Goal: Task Accomplishment & Management: Use online tool/utility

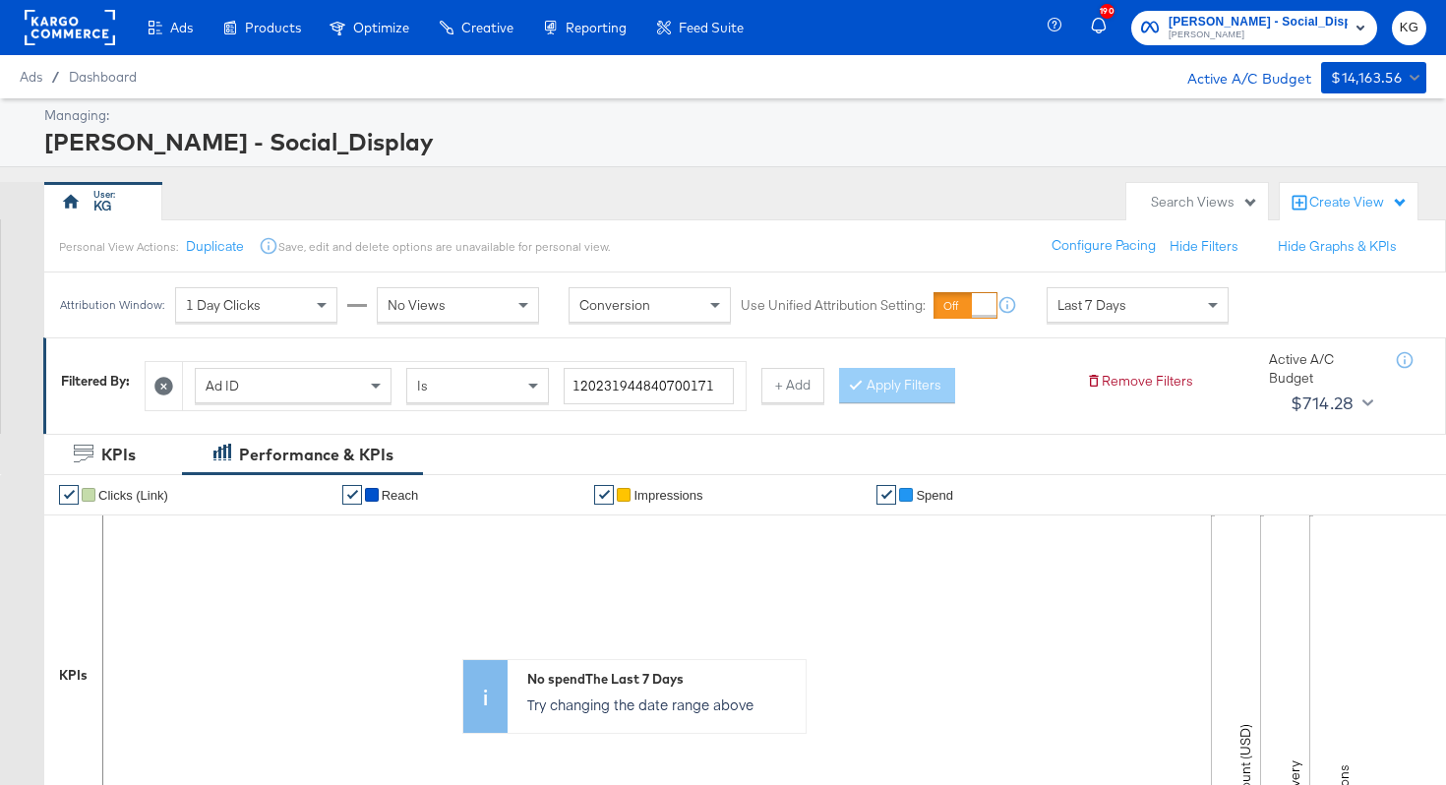
click at [58, 25] on rect at bounding box center [70, 27] width 91 height 35
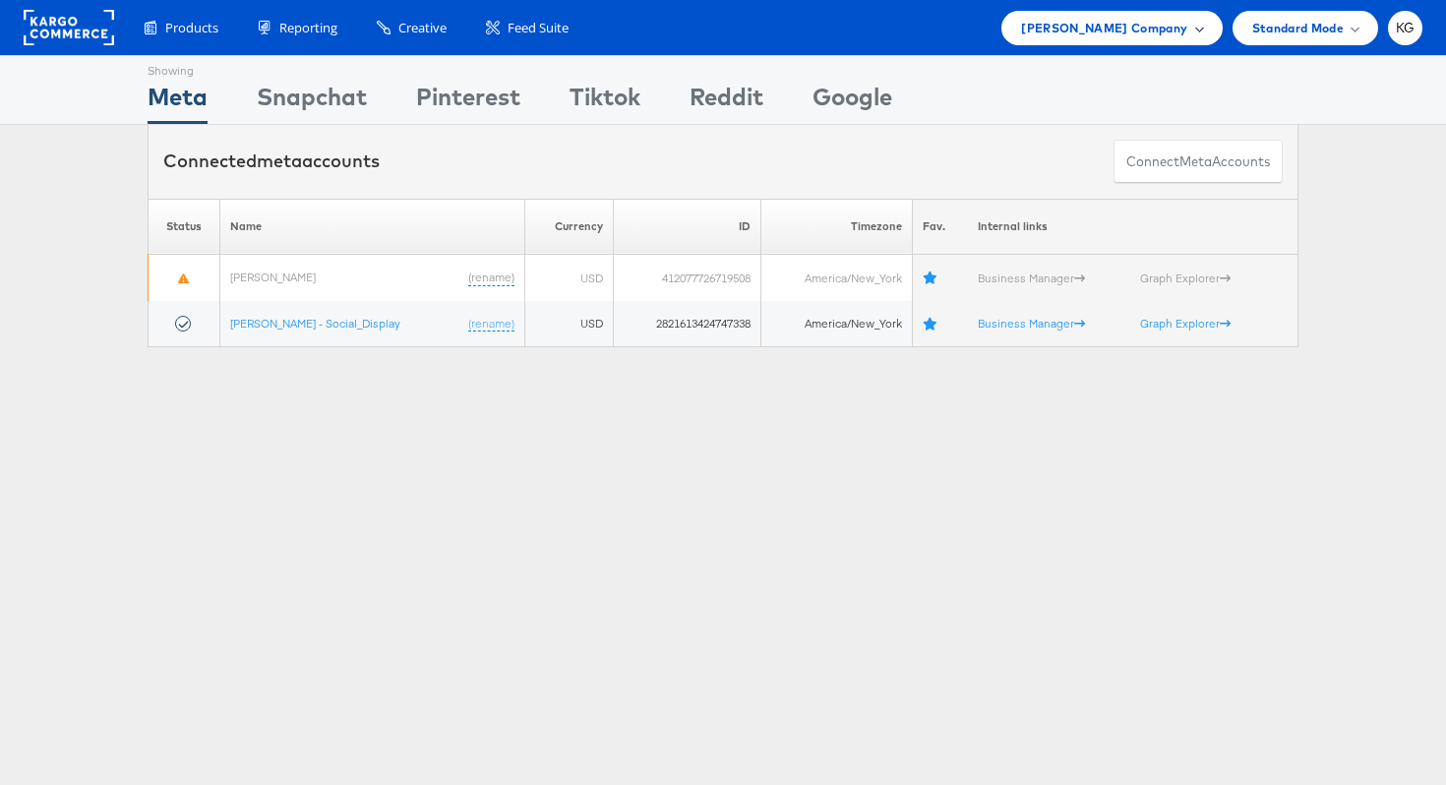
click at [1198, 32] on div "Belk Company" at bounding box center [1111, 28] width 181 height 21
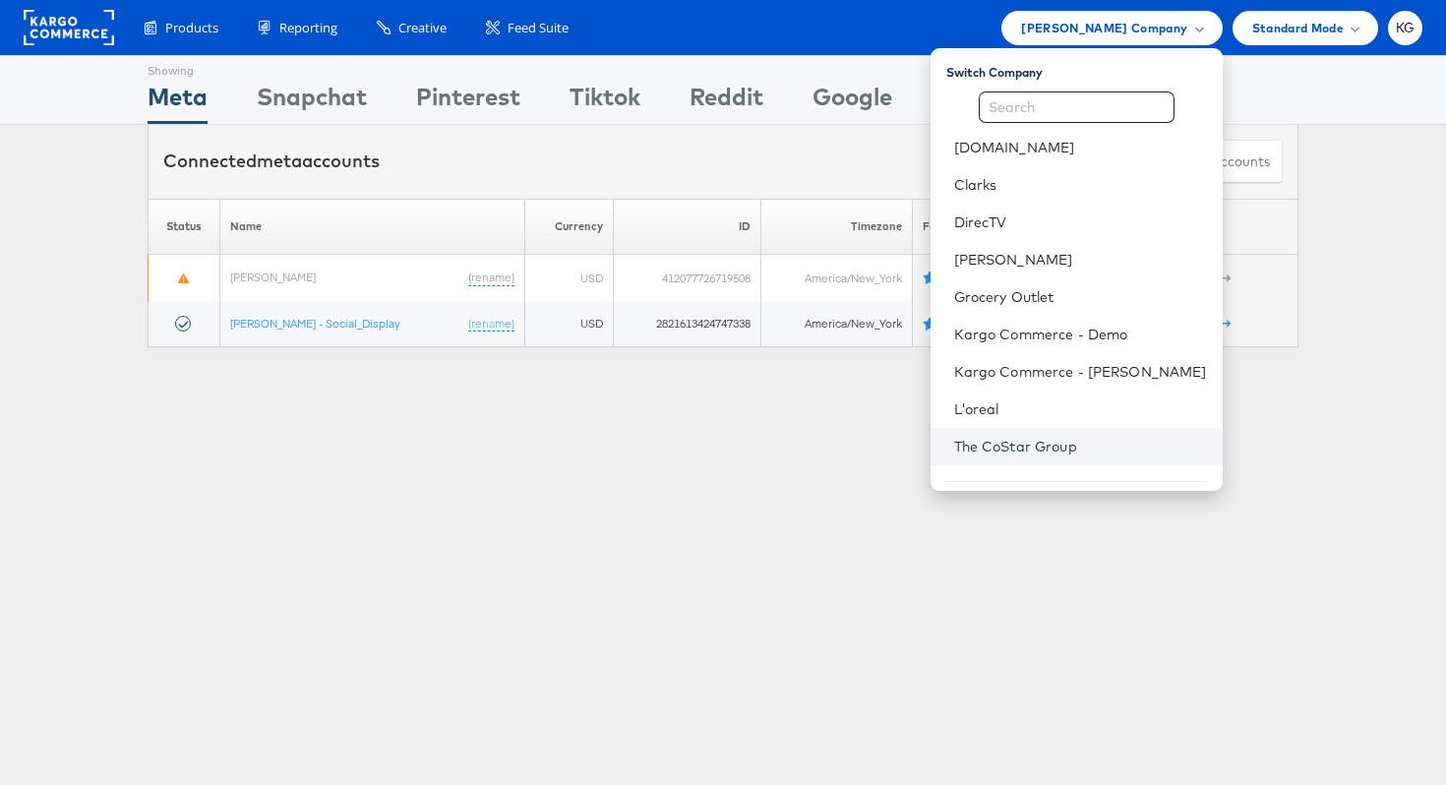
click at [1047, 452] on link "The CoStar Group" at bounding box center [1080, 447] width 253 height 20
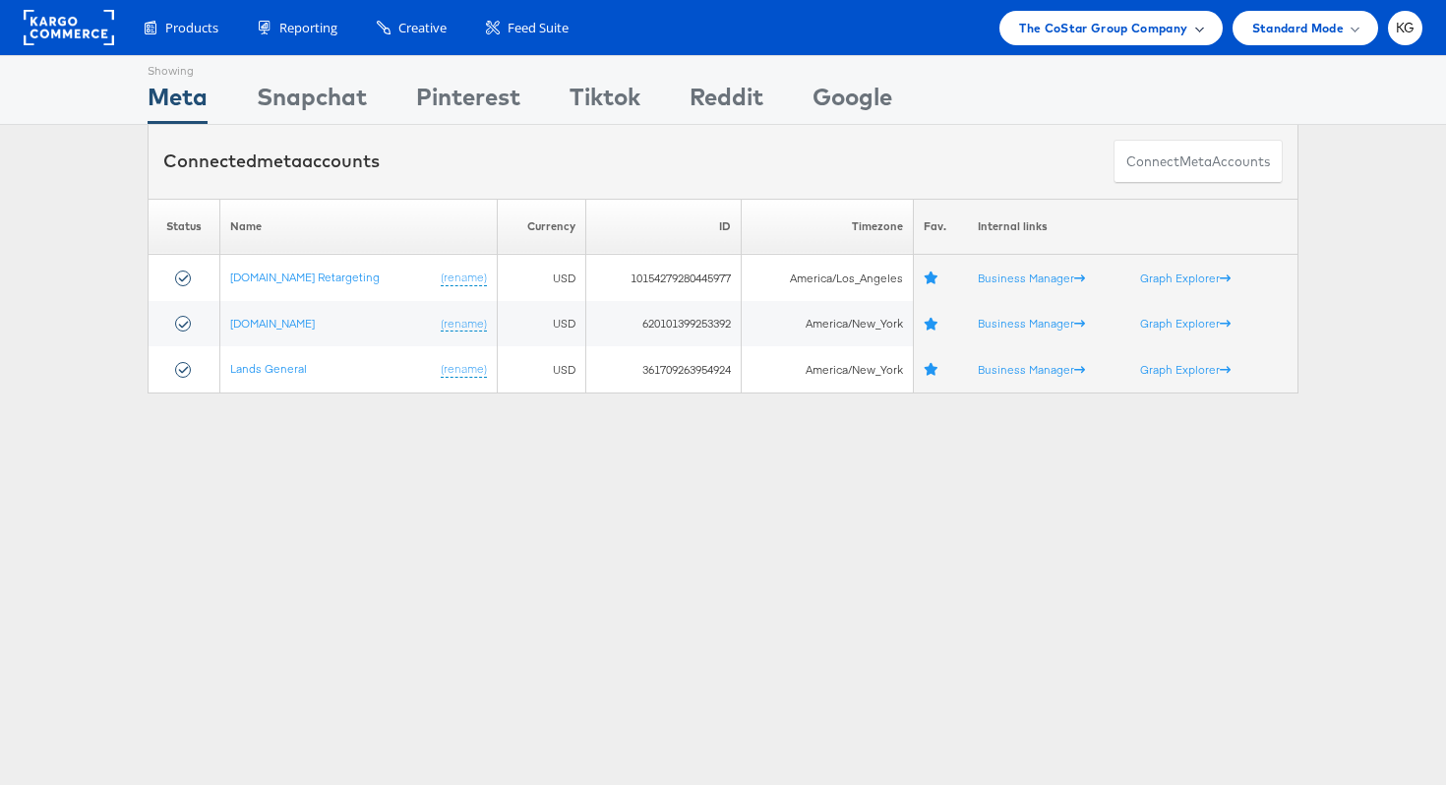
click at [1090, 33] on span "The CoStar Group Company" at bounding box center [1103, 28] width 168 height 21
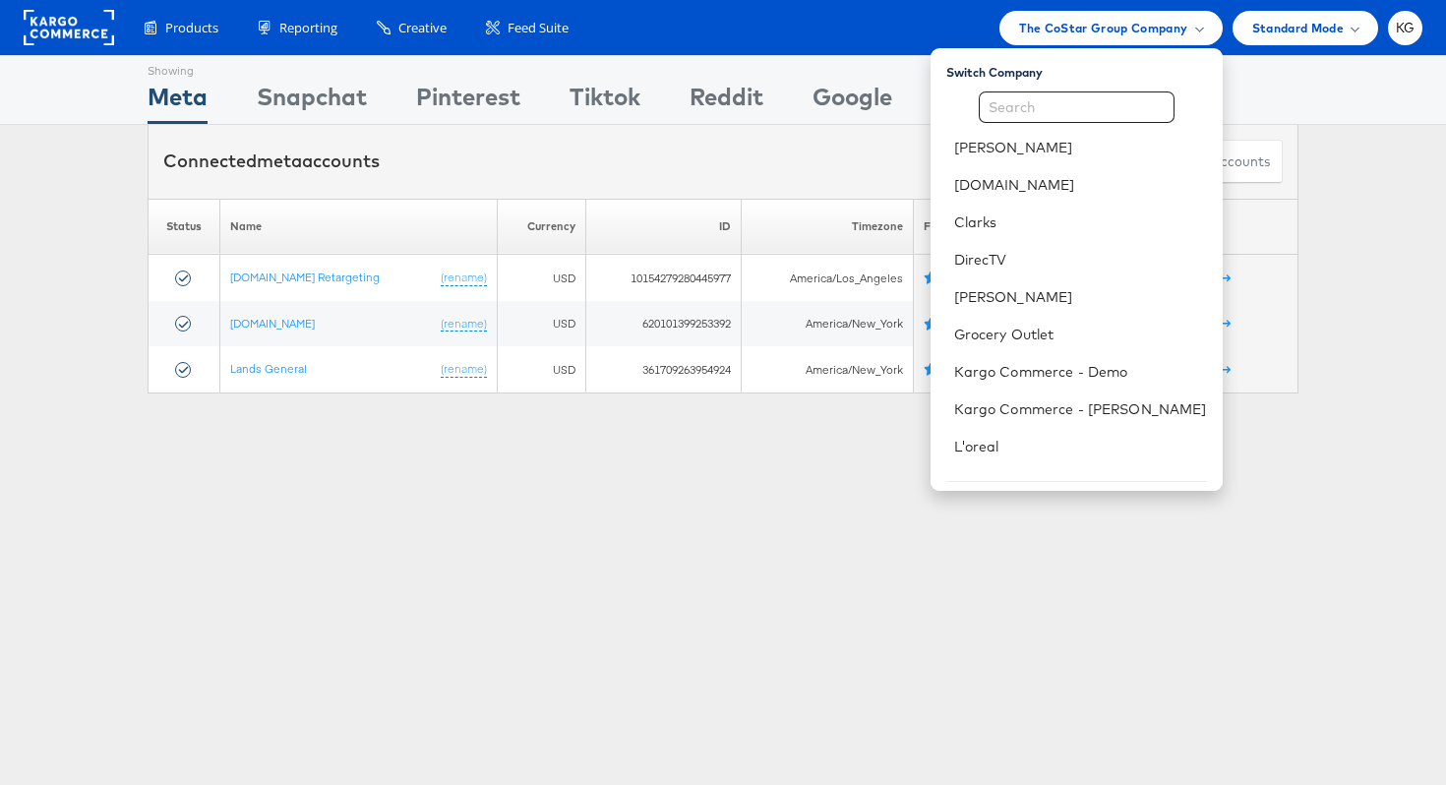
click at [868, 163] on div "Connected meta accounts Connect meta Accounts" at bounding box center [723, 162] width 1151 height 74
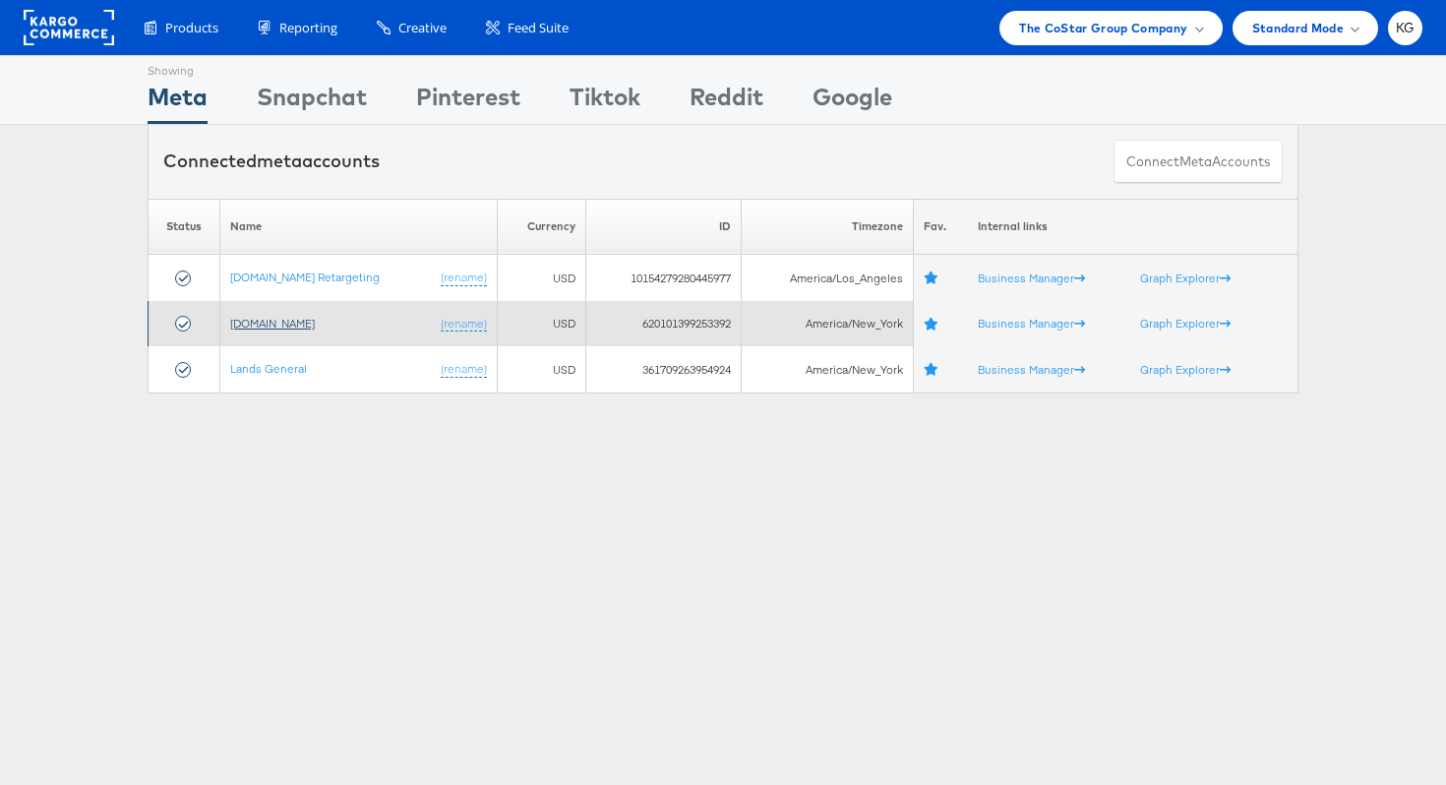
click at [262, 323] on link "[DOMAIN_NAME]" at bounding box center [272, 323] width 85 height 15
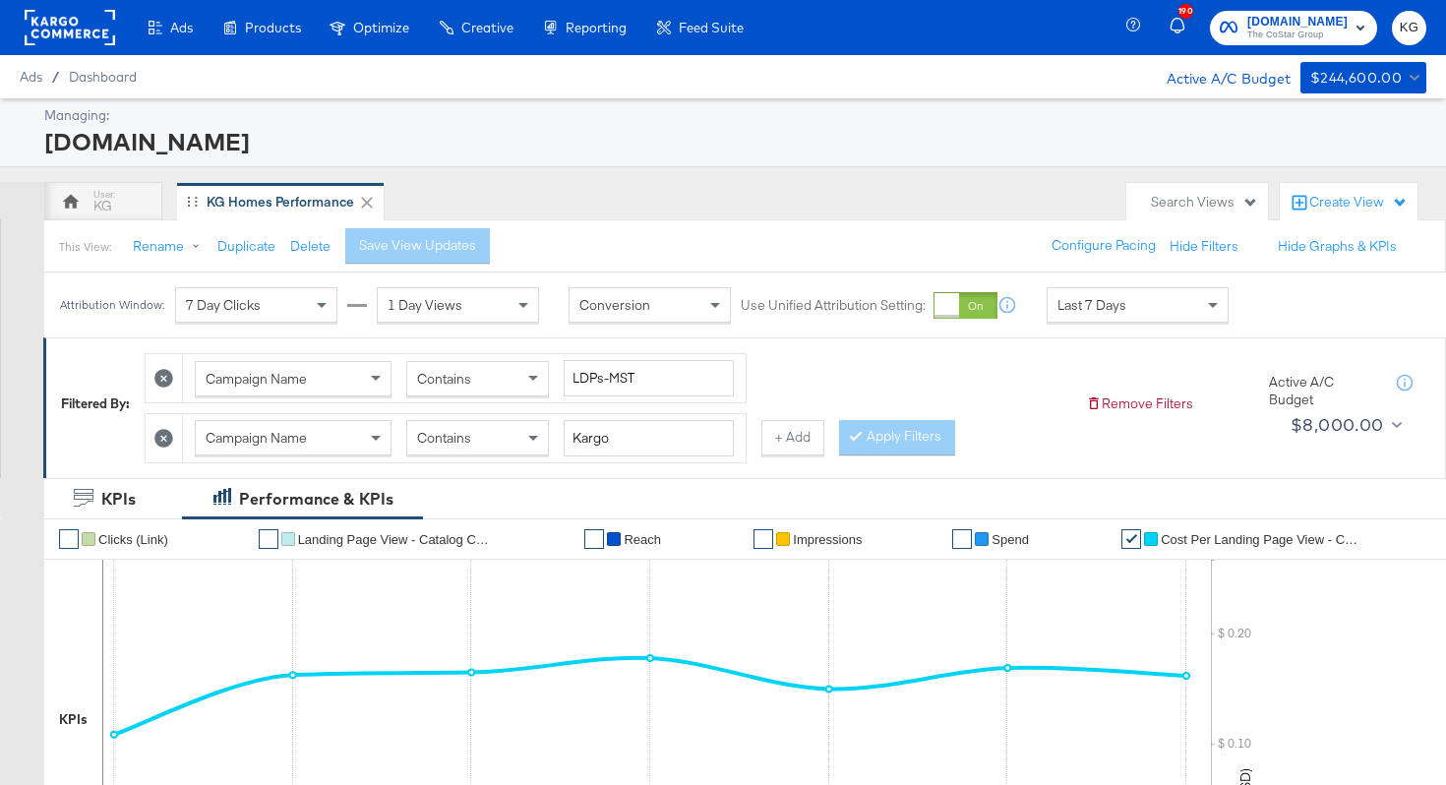
click at [70, 48] on div at bounding box center [70, 27] width 91 height 55
click at [68, 34] on rect at bounding box center [70, 27] width 91 height 35
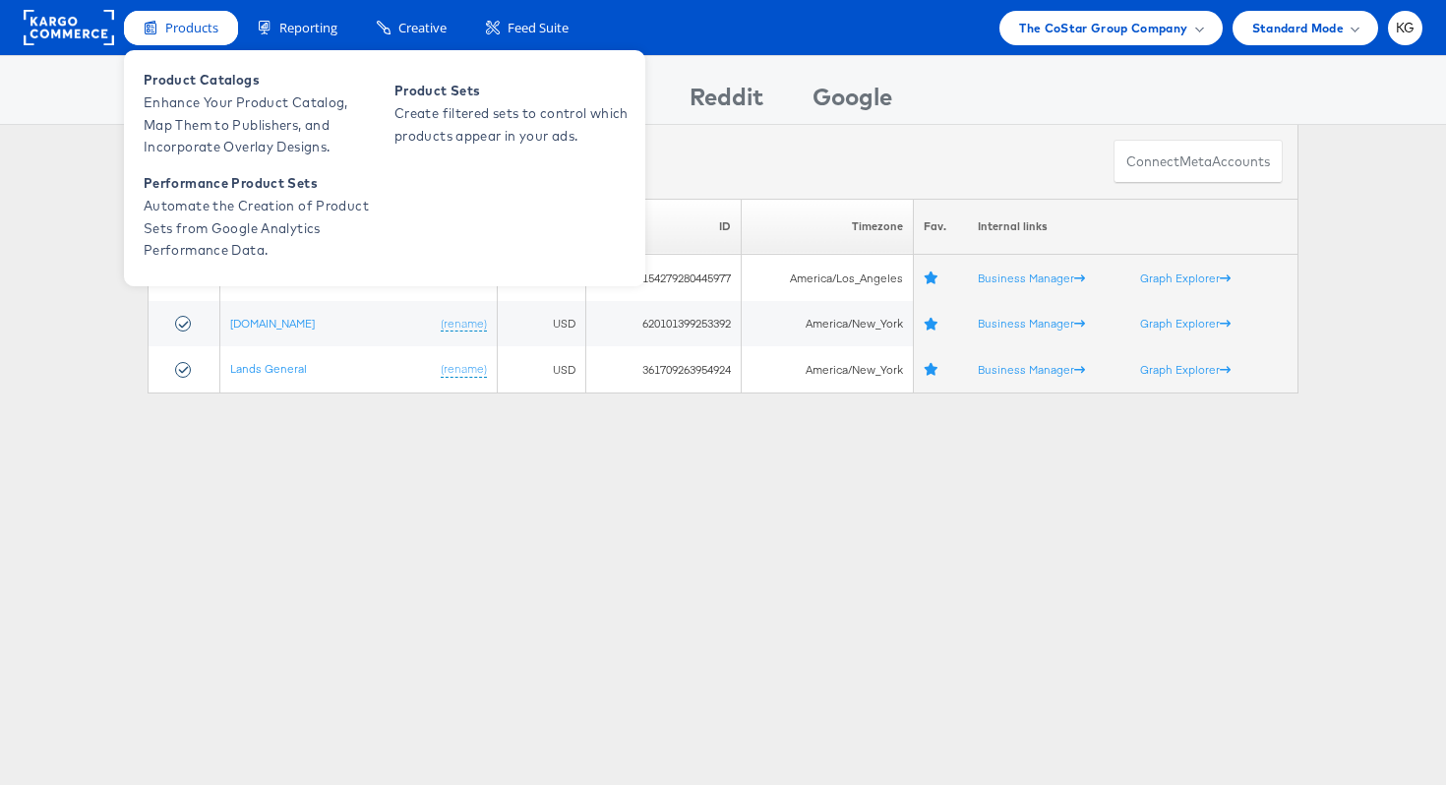
click at [199, 37] on div "Products" at bounding box center [181, 28] width 114 height 34
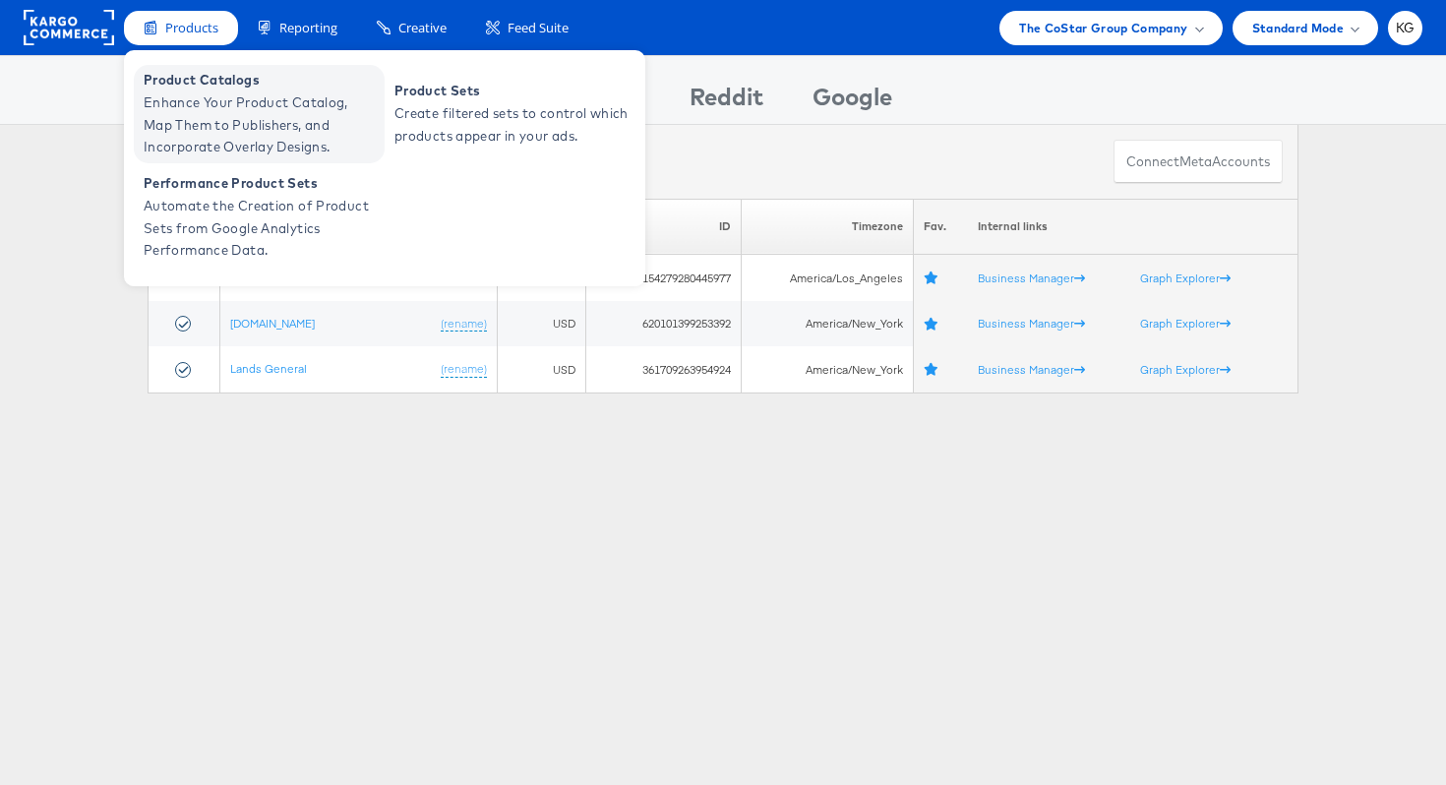
click at [209, 89] on span "Product Catalogs" at bounding box center [262, 80] width 236 height 23
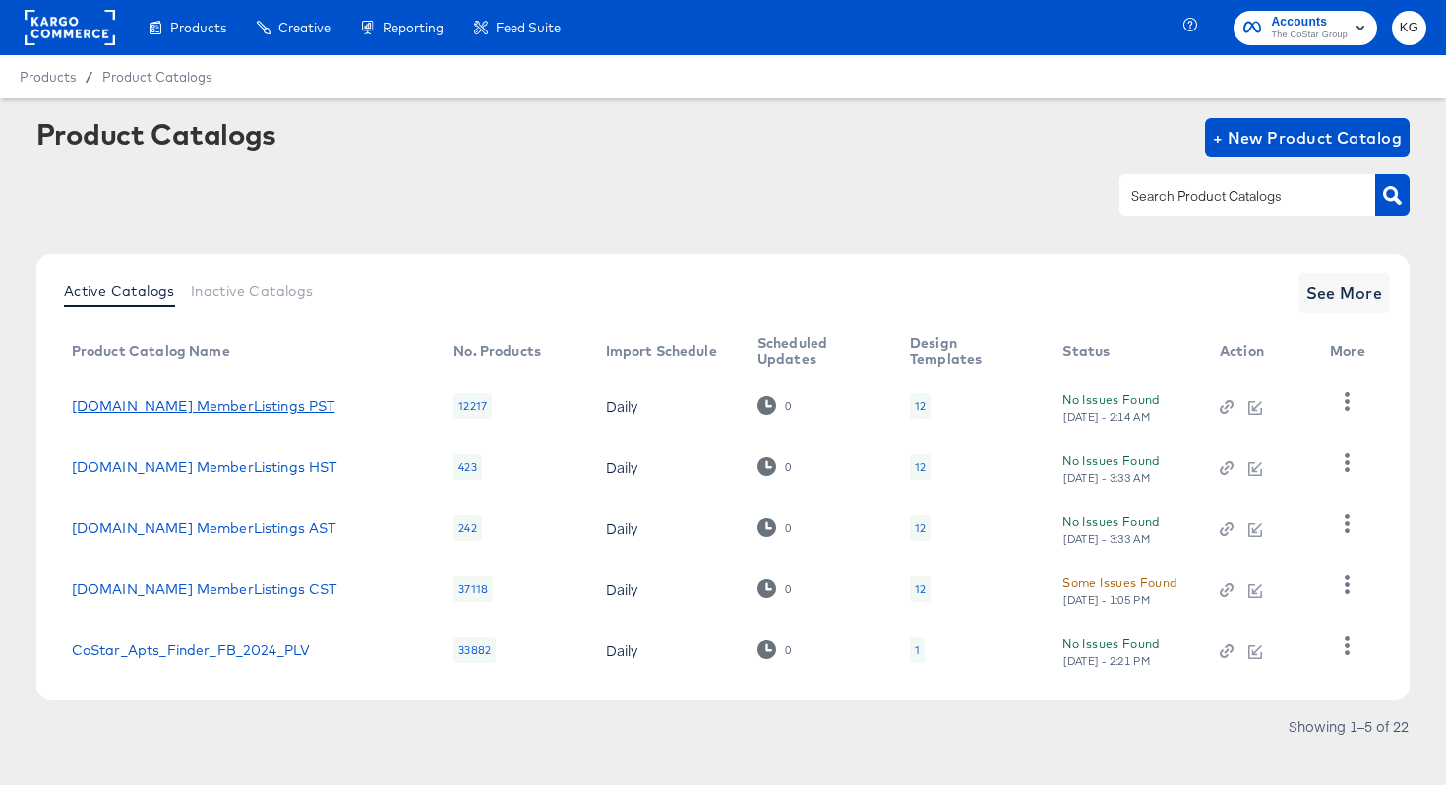
click at [213, 411] on link "[DOMAIN_NAME] MemberListings PST" at bounding box center [204, 406] width 264 height 16
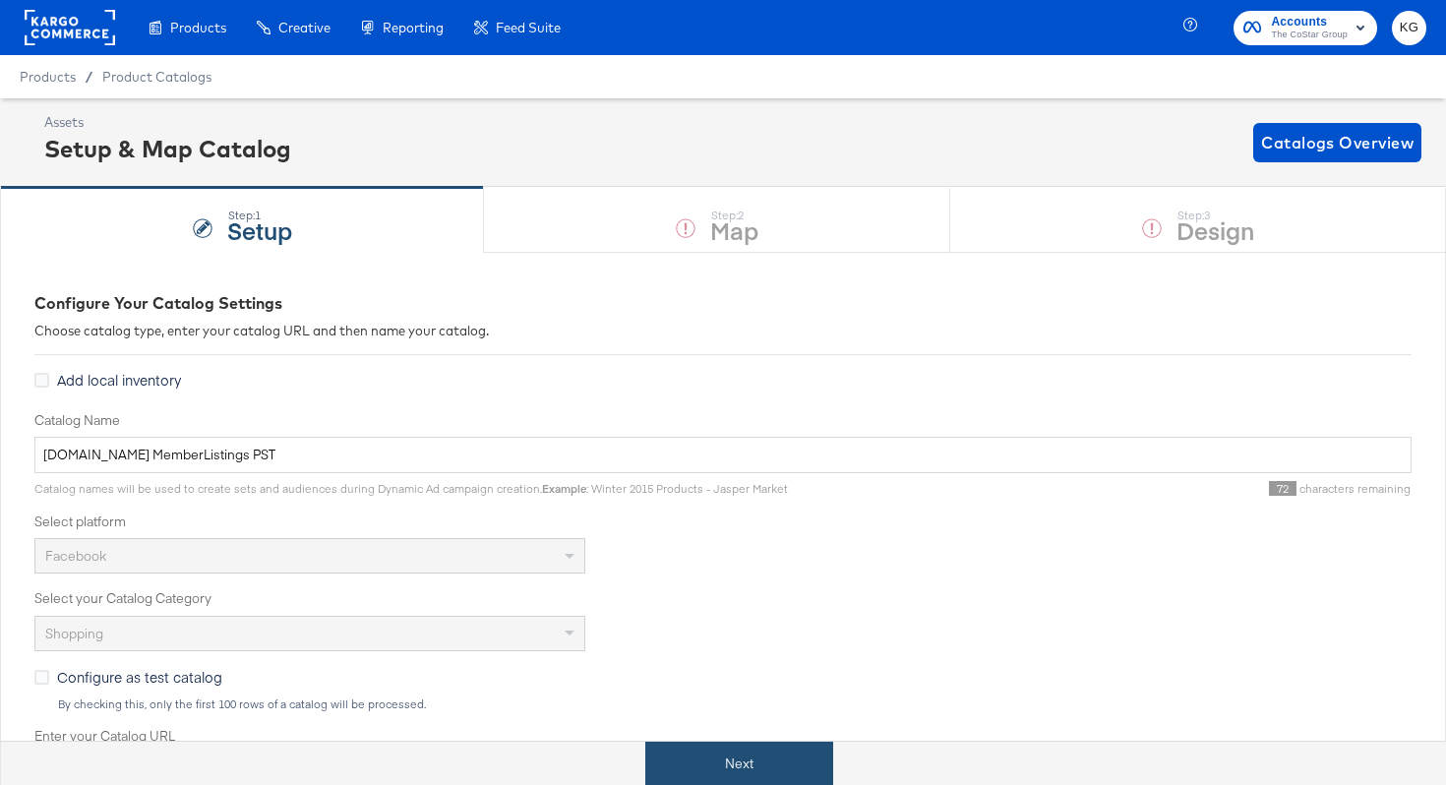
click at [711, 765] on button "Next" at bounding box center [739, 764] width 188 height 44
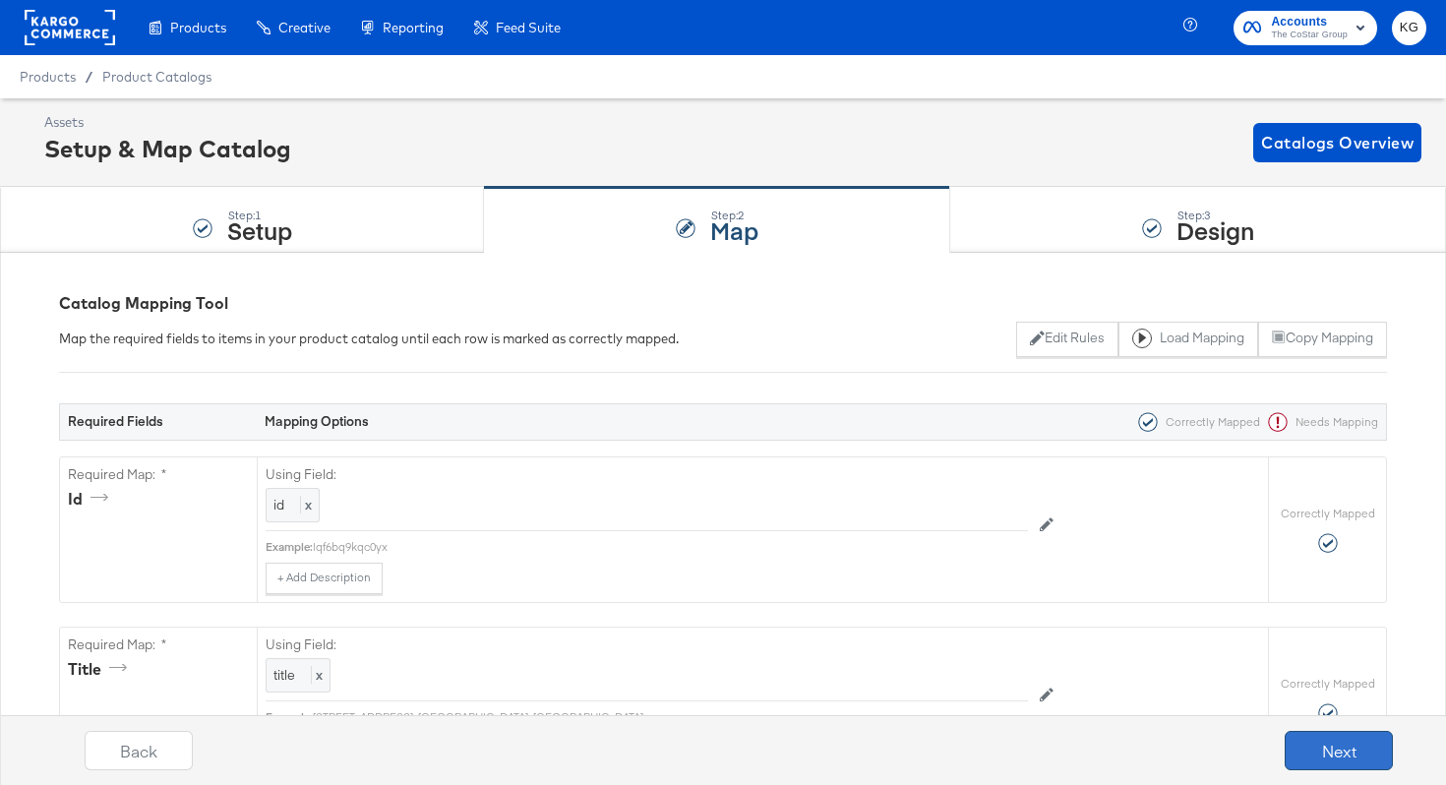
click at [1334, 761] on button "Next" at bounding box center [1339, 750] width 108 height 39
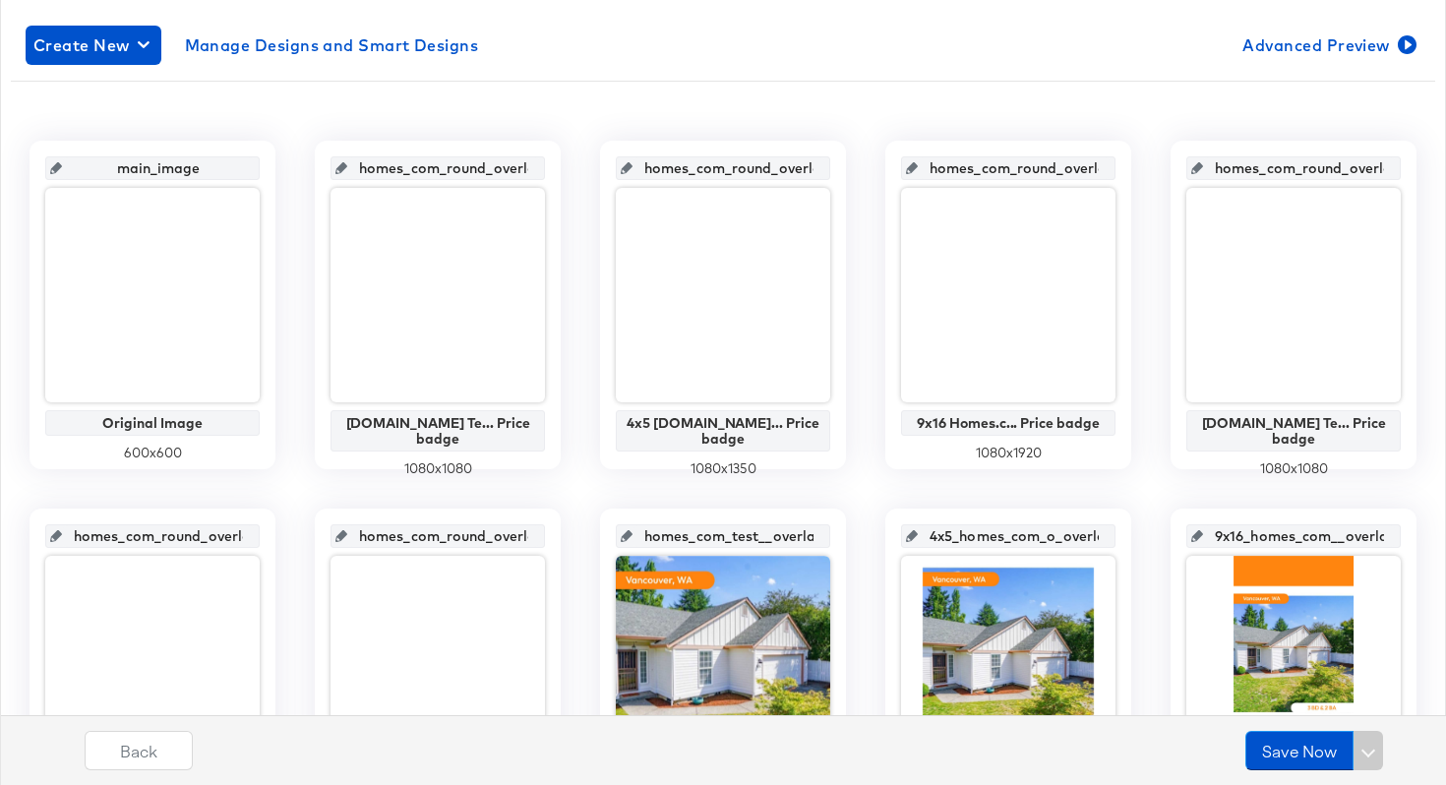
scroll to position [326, 0]
